Goal: Task Accomplishment & Management: Use online tool/utility

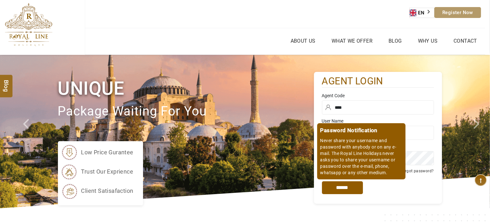
click at [344, 187] on input "*****" at bounding box center [342, 187] width 41 height 13
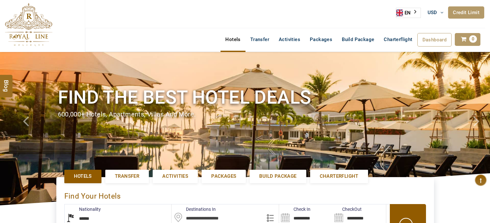
select select "******"
click at [469, 14] on link "Credit Limit" at bounding box center [466, 12] width 36 height 12
